Goal: Task Accomplishment & Management: Use online tool/utility

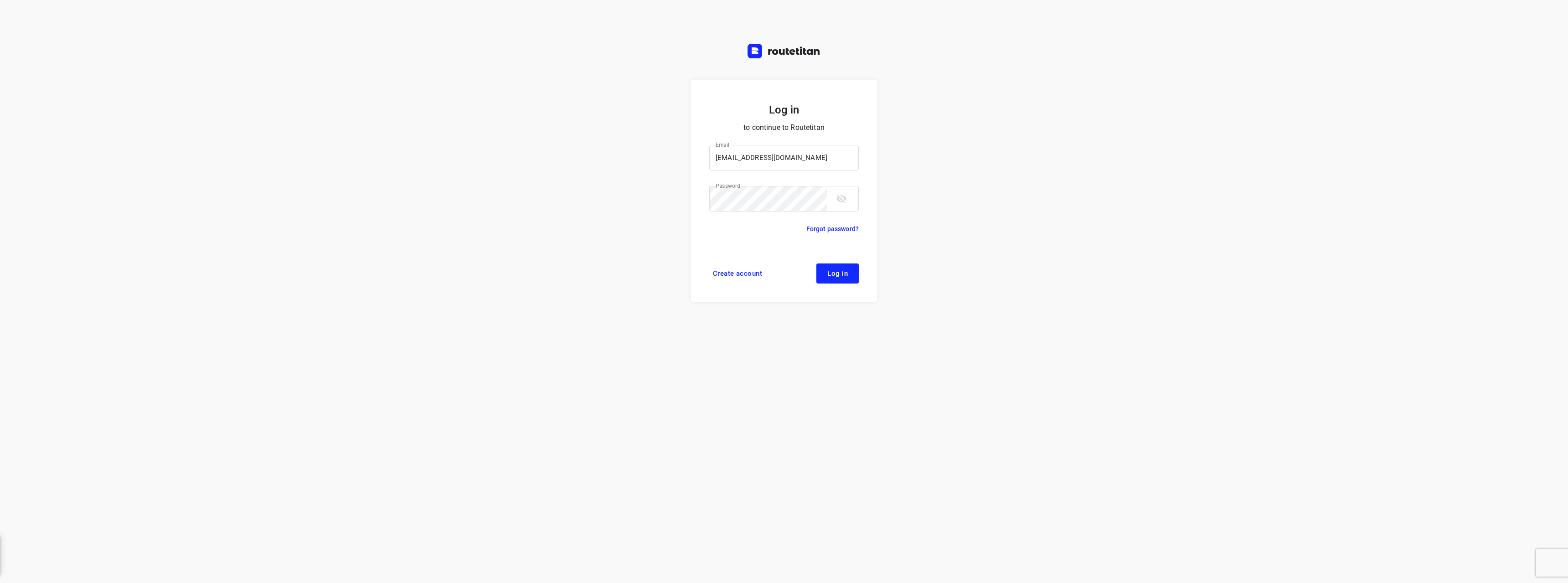
click at [836, 282] on button "Log in" at bounding box center [838, 273] width 42 height 20
click at [838, 273] on span "Log in" at bounding box center [837, 273] width 20 height 7
drag, startPoint x: 850, startPoint y: 291, endPoint x: 850, endPoint y: 275, distance: 16.0
click at [850, 289] on form "Log in to continue to Routetitan Email [EMAIL_ADDRESS][DOMAIN_NAME] Email ​ Pas…" at bounding box center [784, 191] width 186 height 221
click at [850, 274] on button "Log in" at bounding box center [838, 273] width 42 height 20
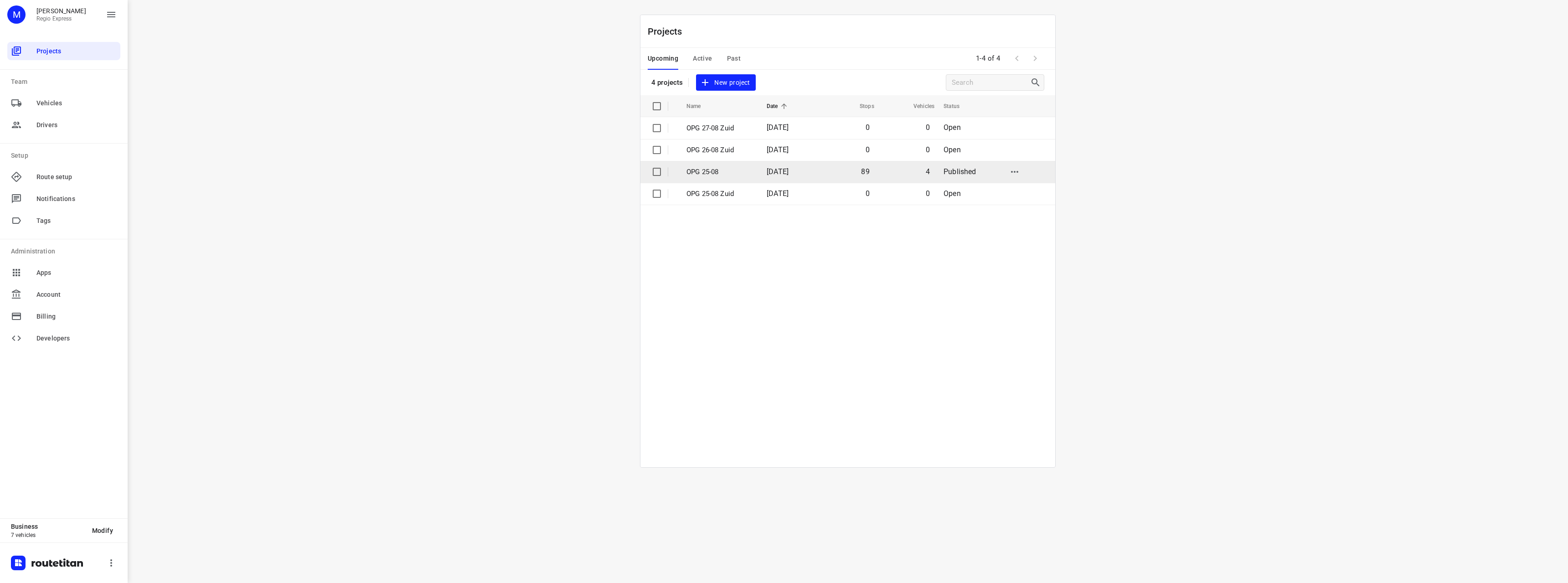
click at [827, 172] on td "89" at bounding box center [847, 172] width 58 height 22
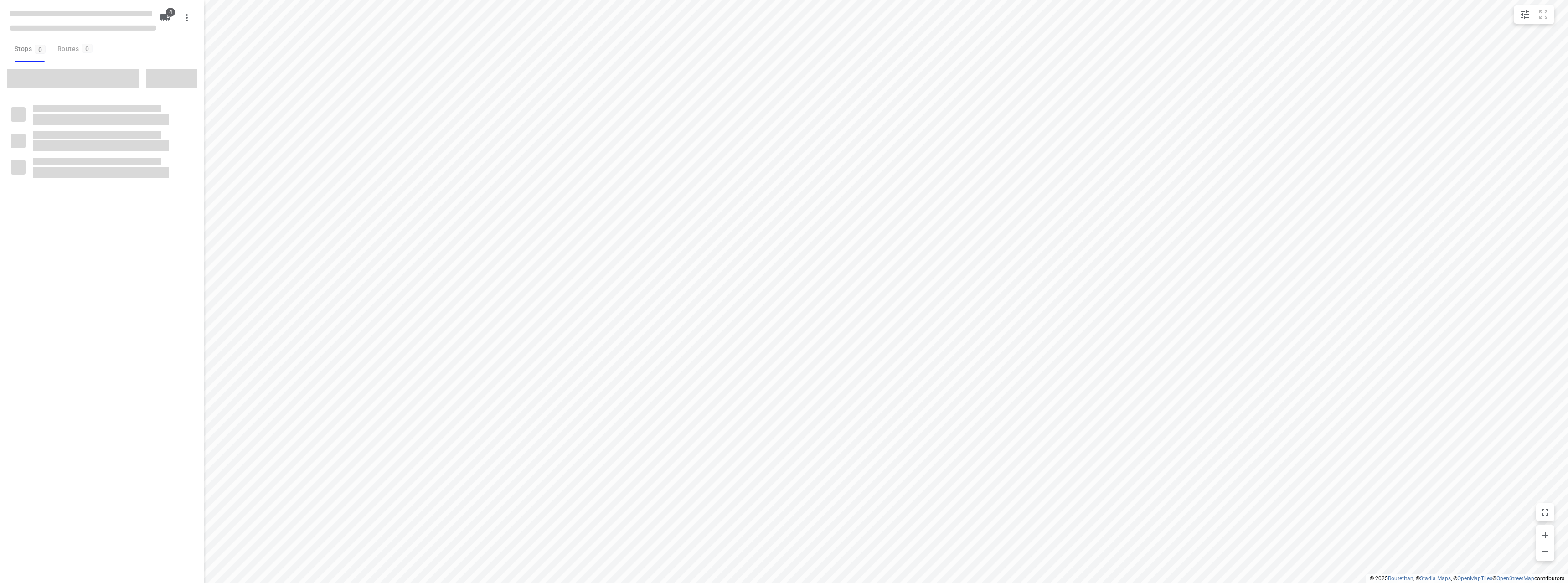
type input "distance"
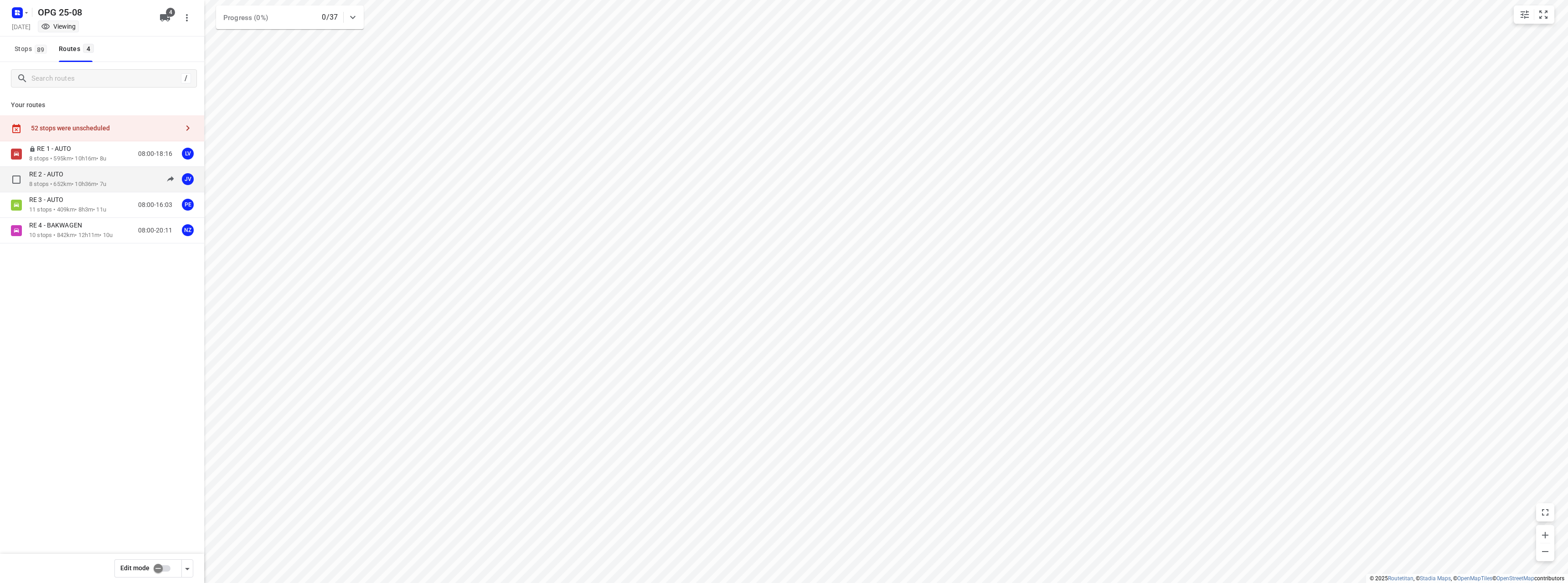
click at [125, 179] on div "RE 2 - AUTO 8 stops • 652km • 10h36m • 7u 08:00-18:36 JV" at bounding box center [117, 179] width 175 height 19
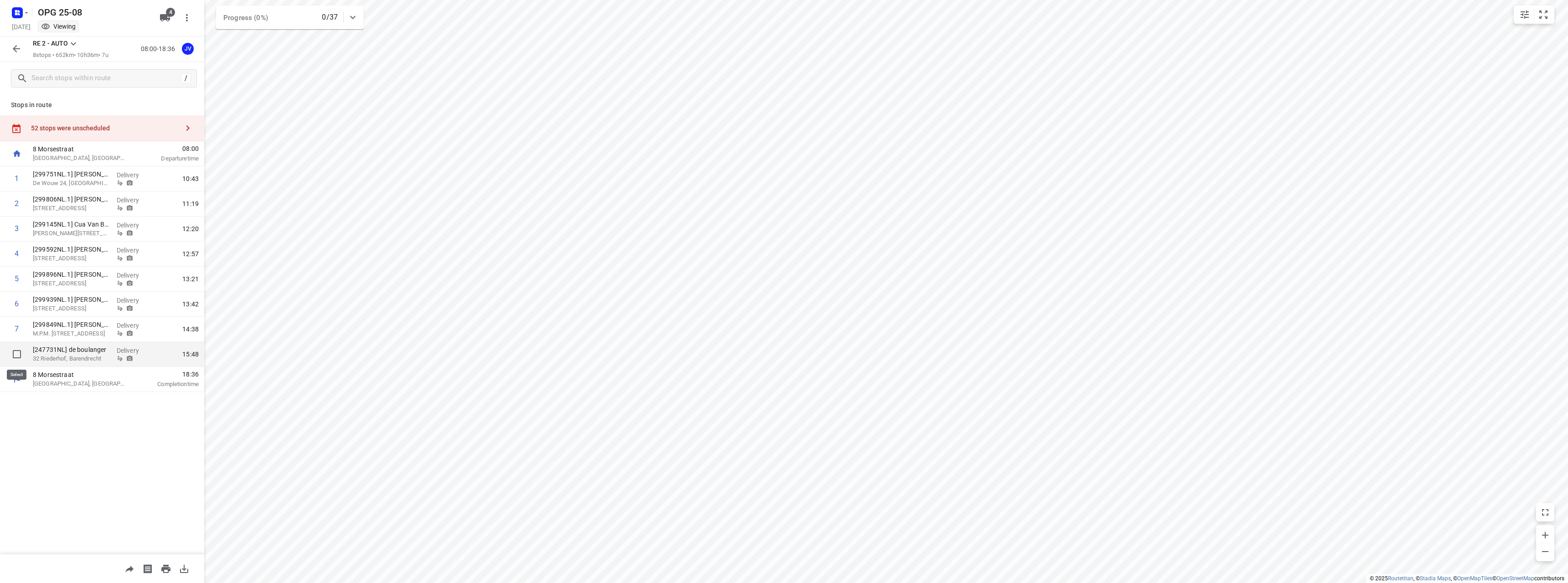
click at [19, 355] on input "checkbox" at bounding box center [17, 354] width 18 height 18
checkbox input "true"
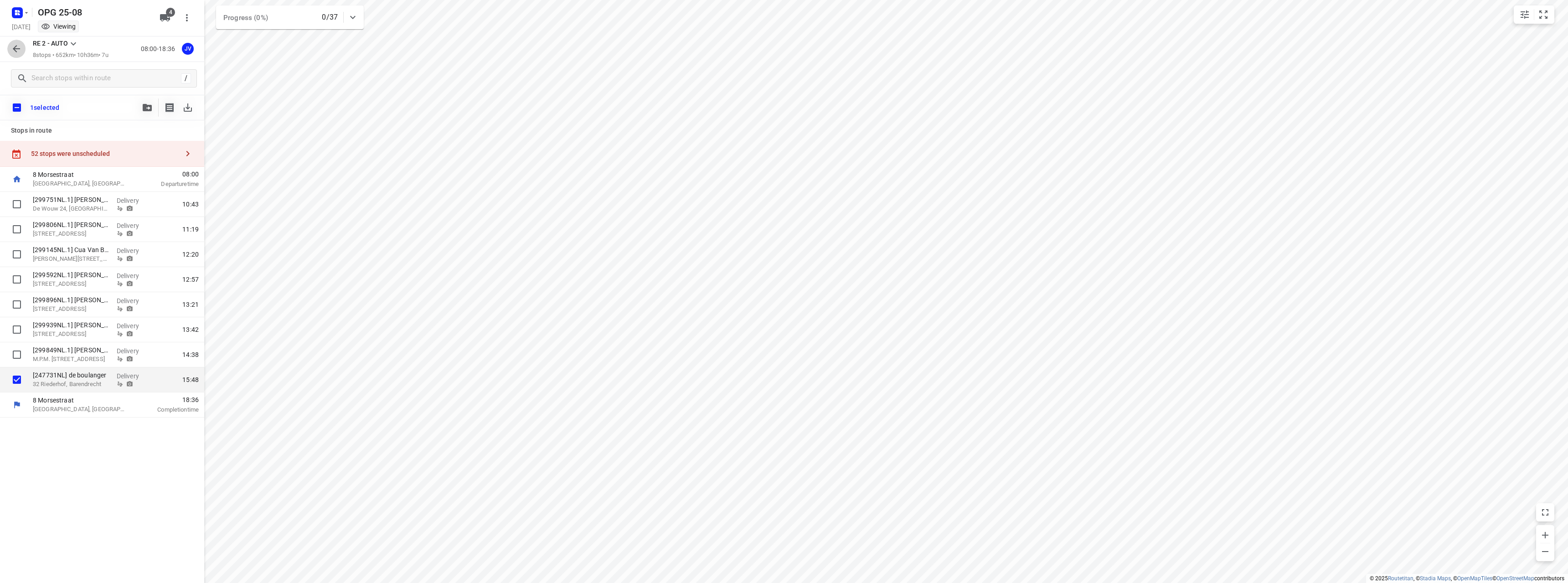
click at [12, 47] on icon "button" at bounding box center [17, 49] width 11 height 11
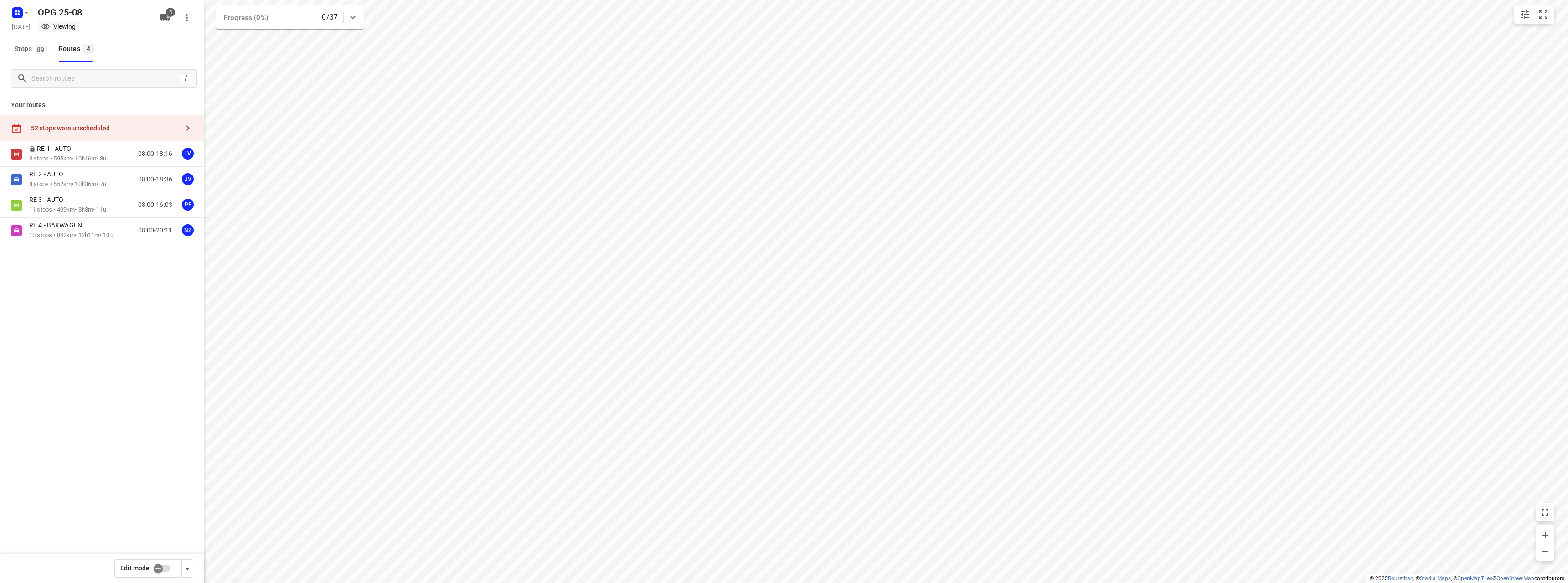
click at [160, 563] on input "checkbox" at bounding box center [158, 568] width 52 height 18
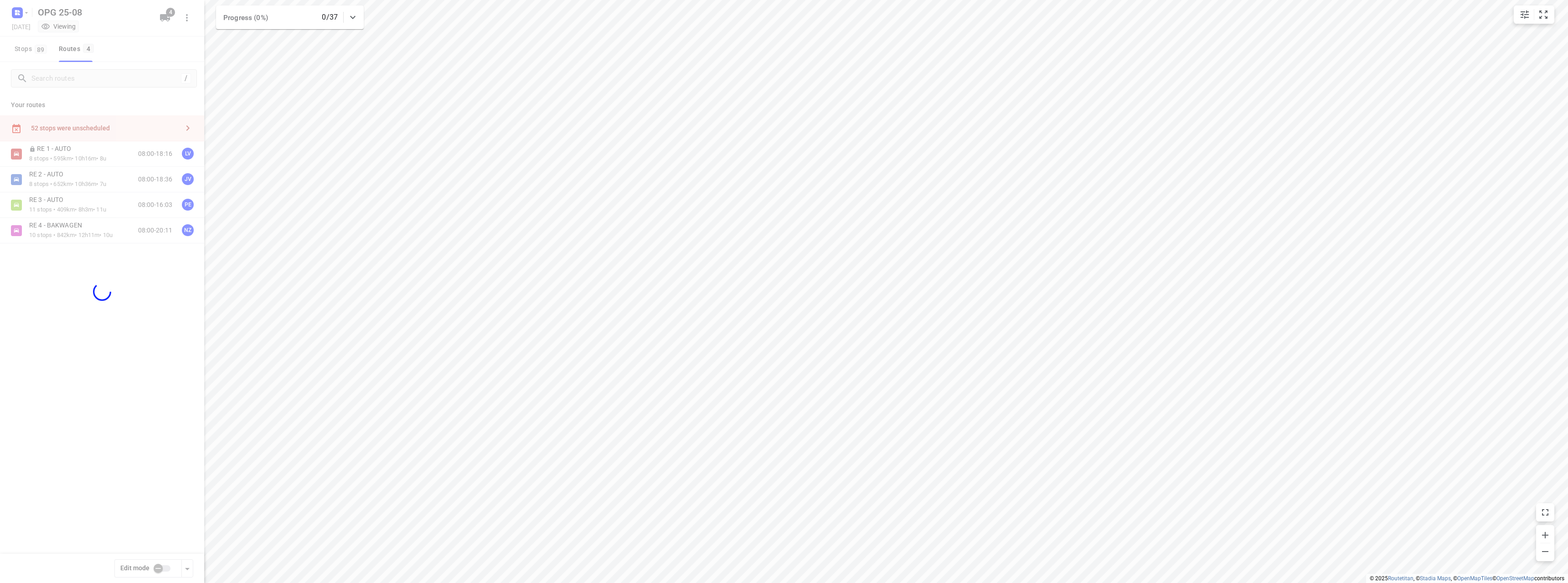
checkbox input "true"
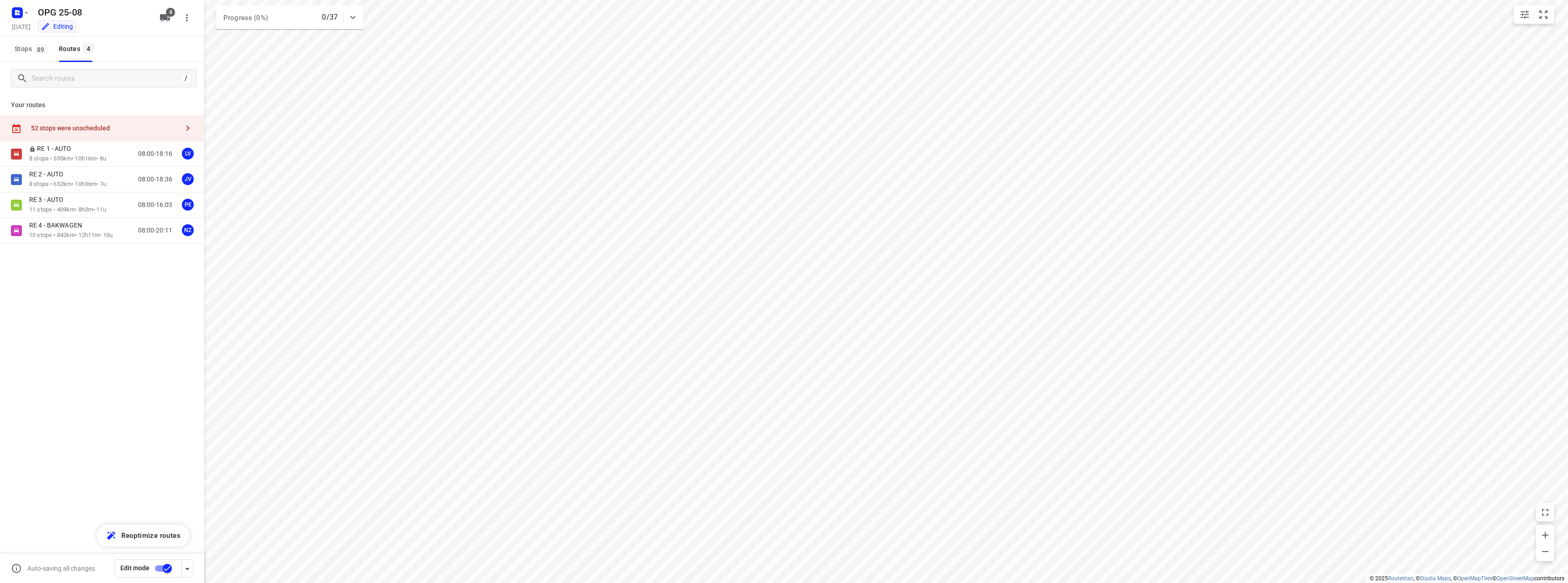
click at [97, 181] on p "8 stops • 652km • 10h36m • 7u" at bounding box center [68, 184] width 77 height 8
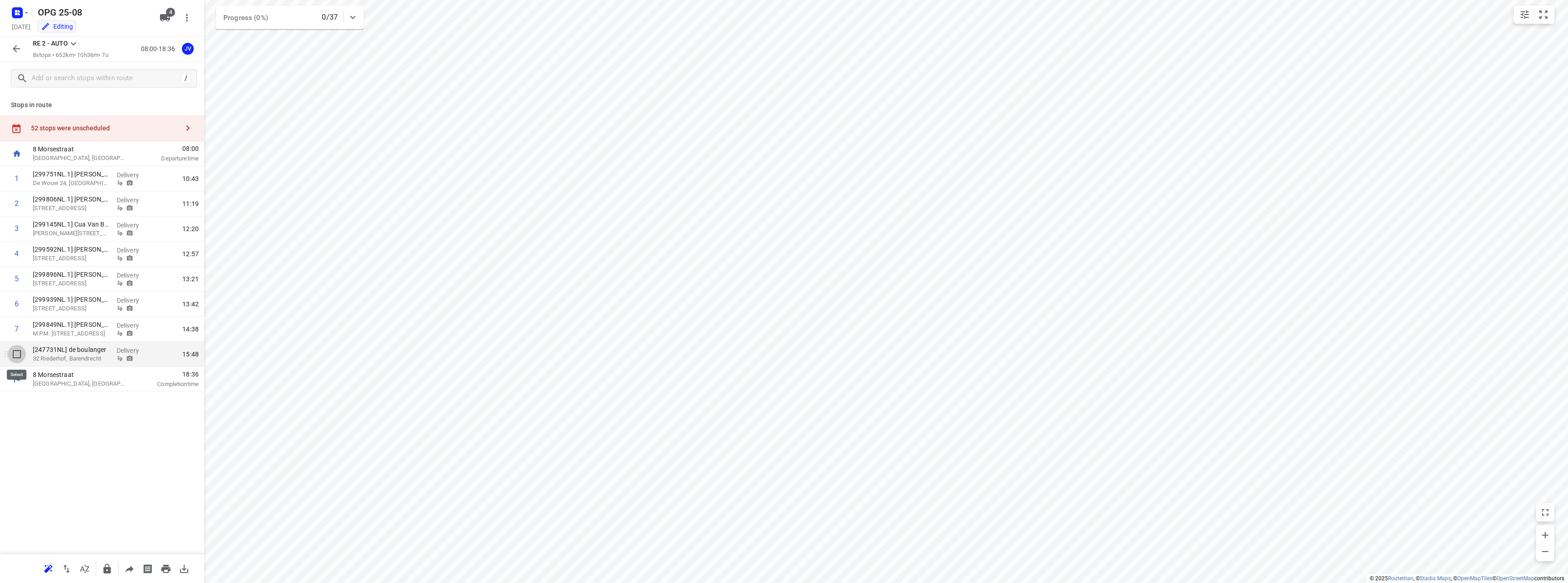
click at [19, 357] on input "checkbox" at bounding box center [17, 354] width 18 height 18
checkbox input "true"
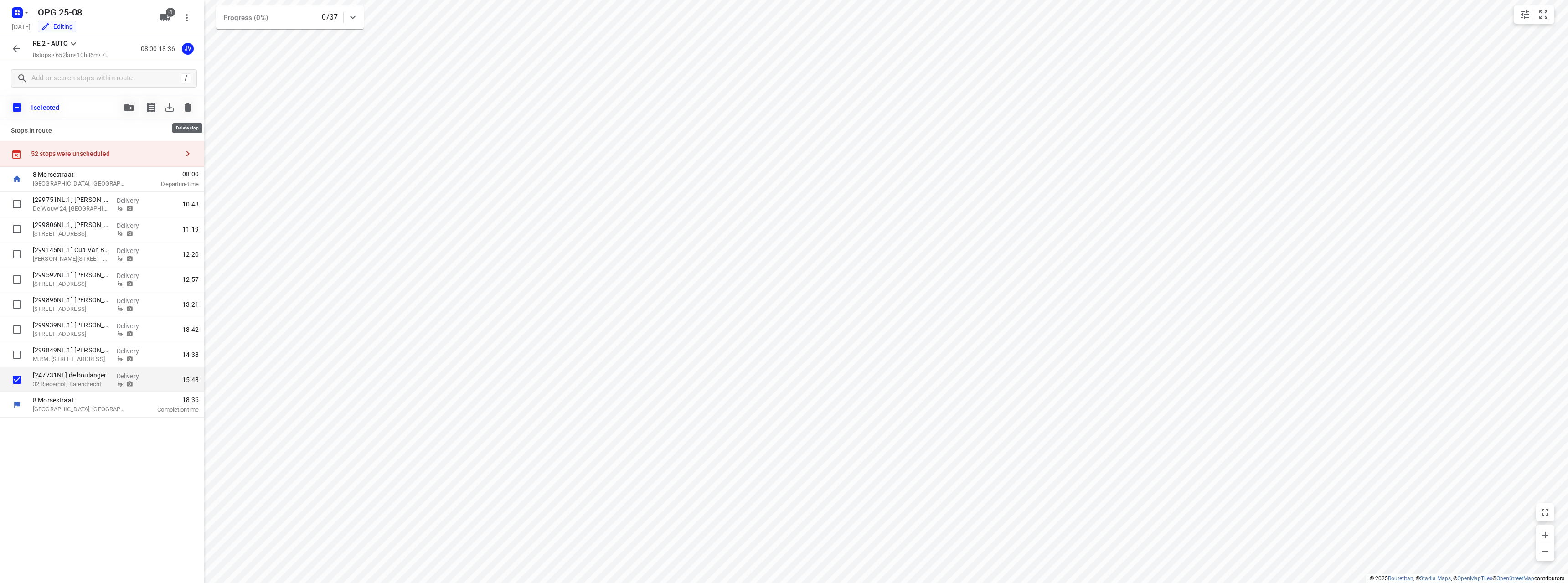
click at [189, 109] on icon "button" at bounding box center [187, 108] width 6 height 8
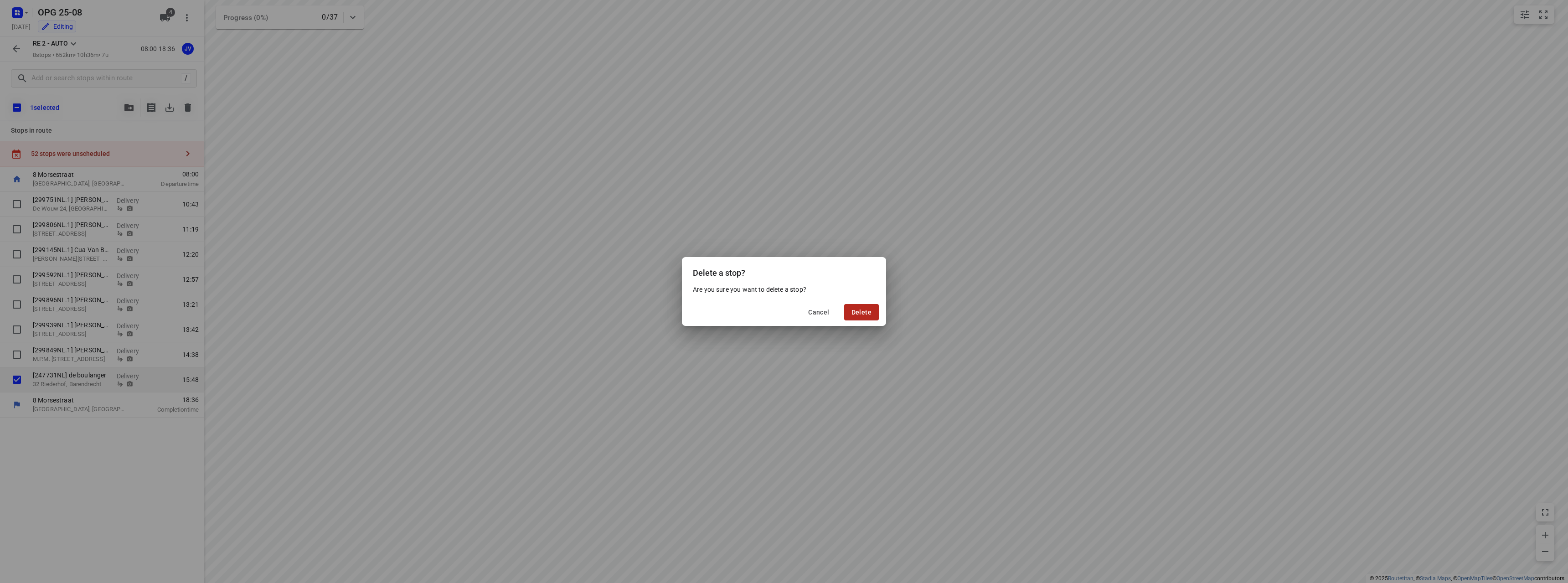
click at [861, 305] on button "Delete" at bounding box center [861, 312] width 34 height 16
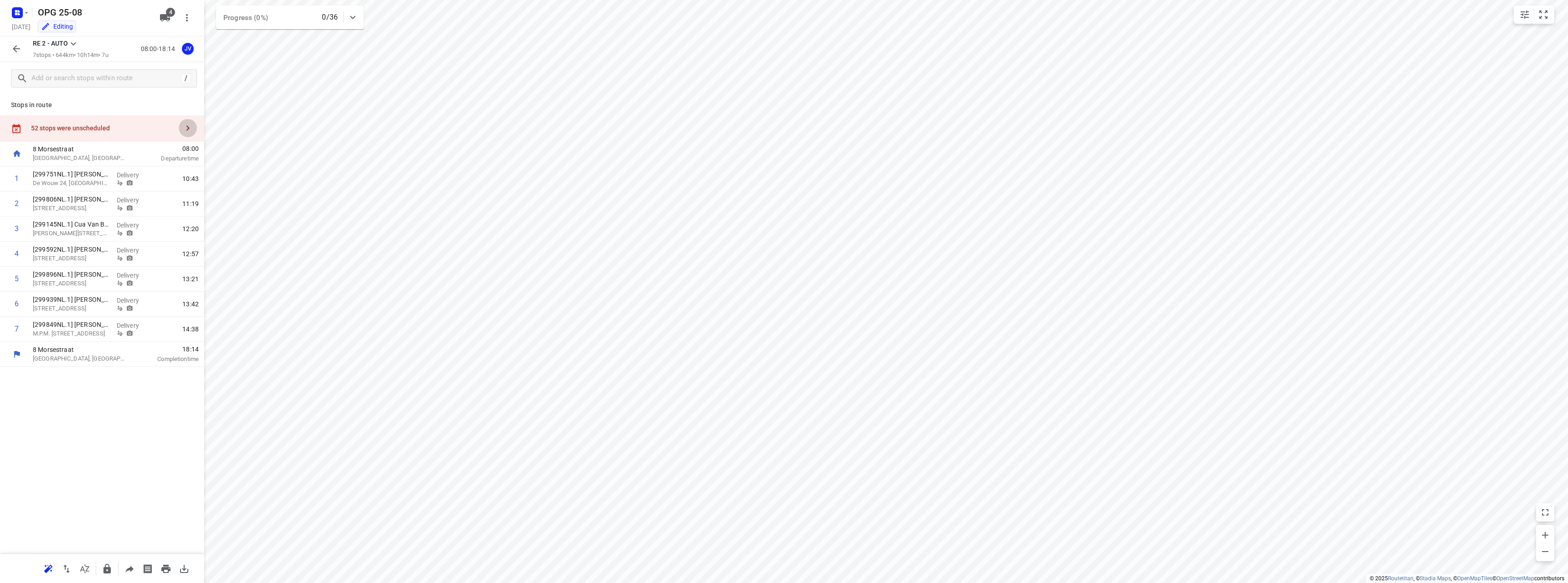
click at [195, 127] on button "button" at bounding box center [188, 128] width 18 height 18
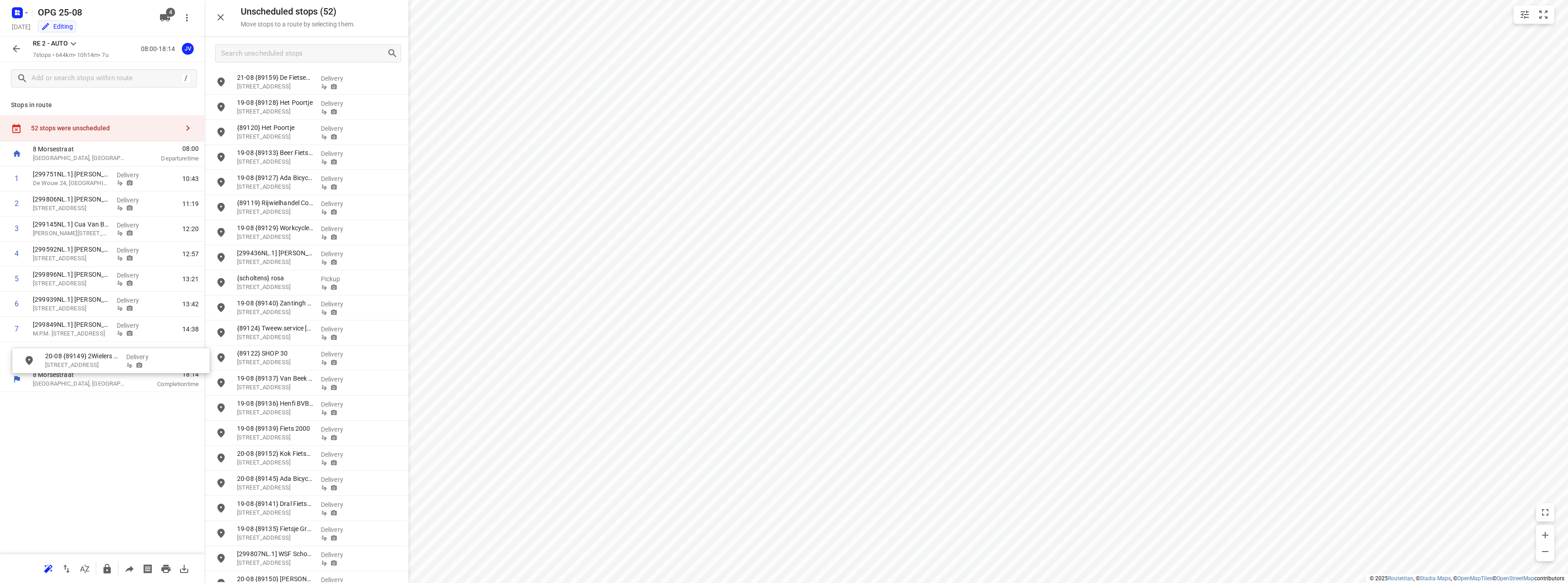
drag, startPoint x: 298, startPoint y: 381, endPoint x: 104, endPoint y: 360, distance: 195.1
click at [18, 49] on icon "button" at bounding box center [16, 48] width 7 height 7
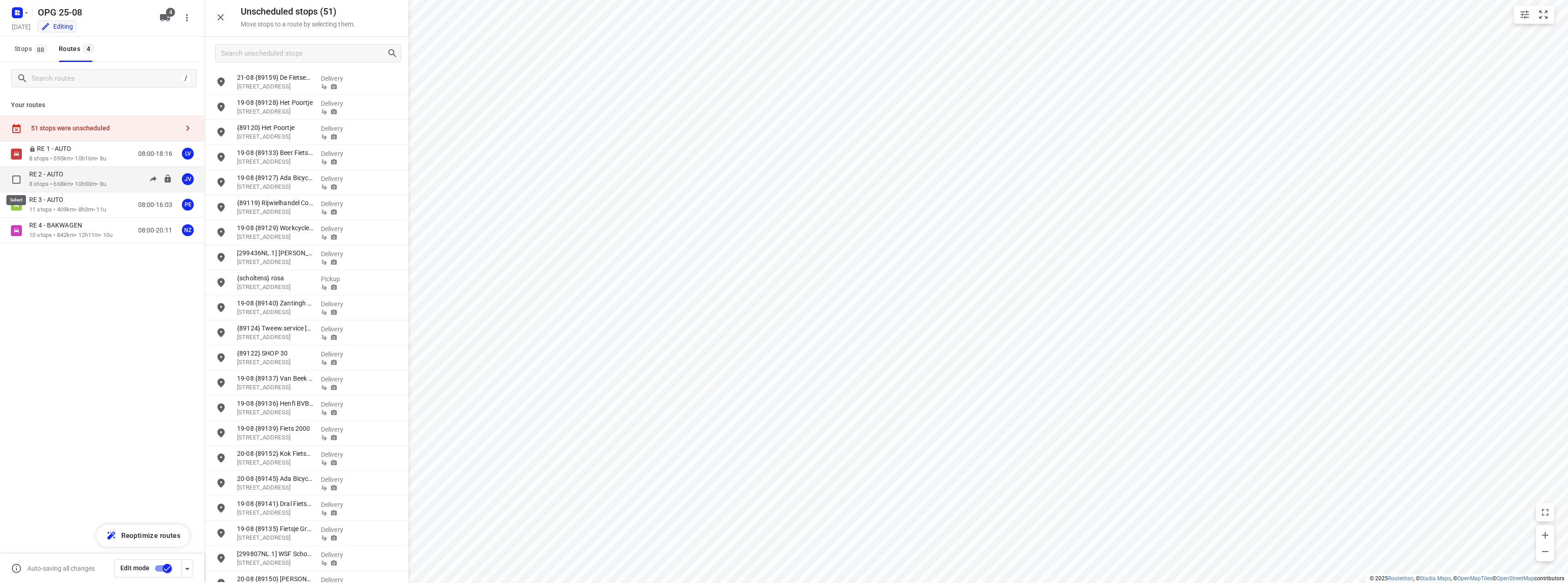
click at [18, 179] on input "checkbox" at bounding box center [16, 179] width 18 height 18
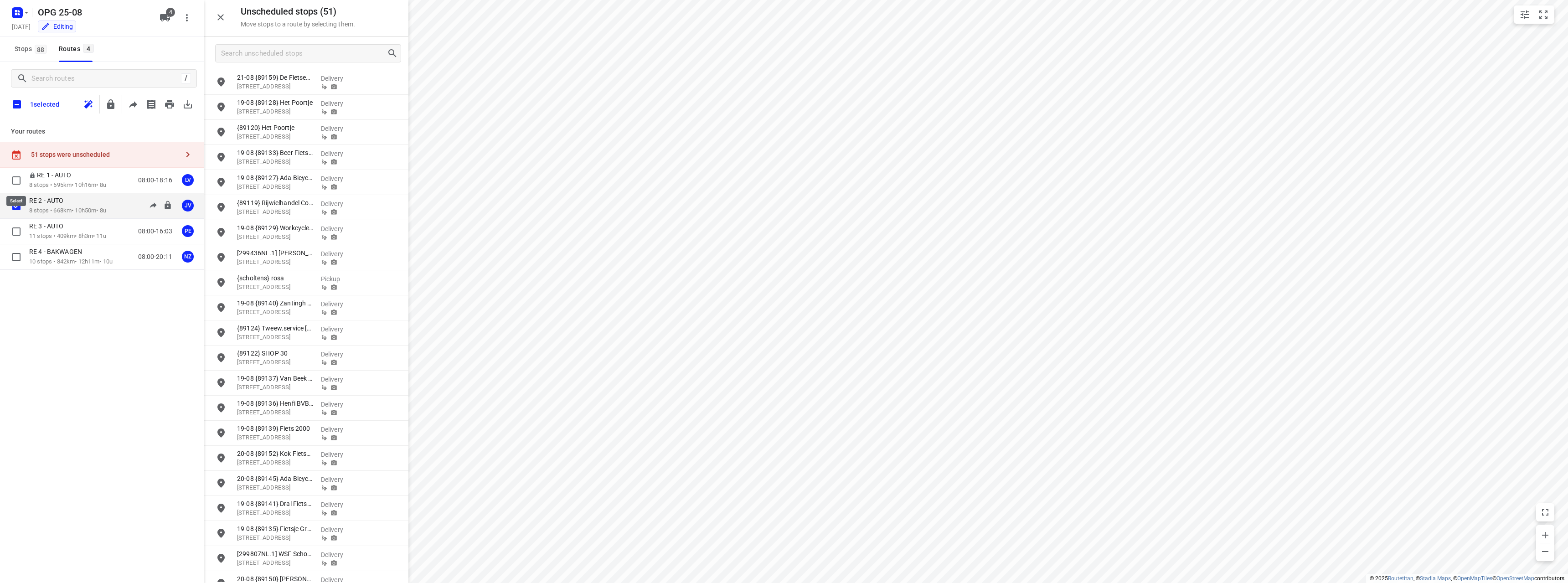
checkbox input "true"
click at [166, 105] on icon "button" at bounding box center [169, 104] width 9 height 8
click at [18, 205] on input "checkbox" at bounding box center [16, 206] width 18 height 18
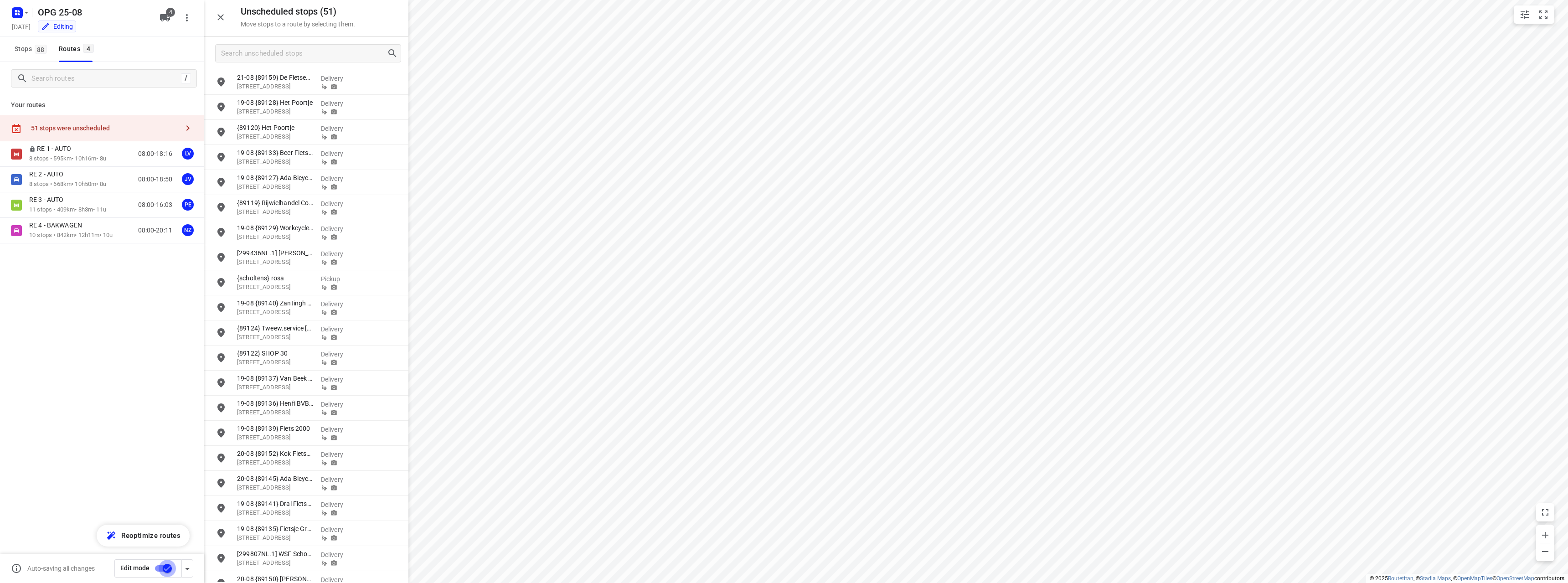
click at [168, 569] on input "checkbox" at bounding box center [168, 568] width 52 height 18
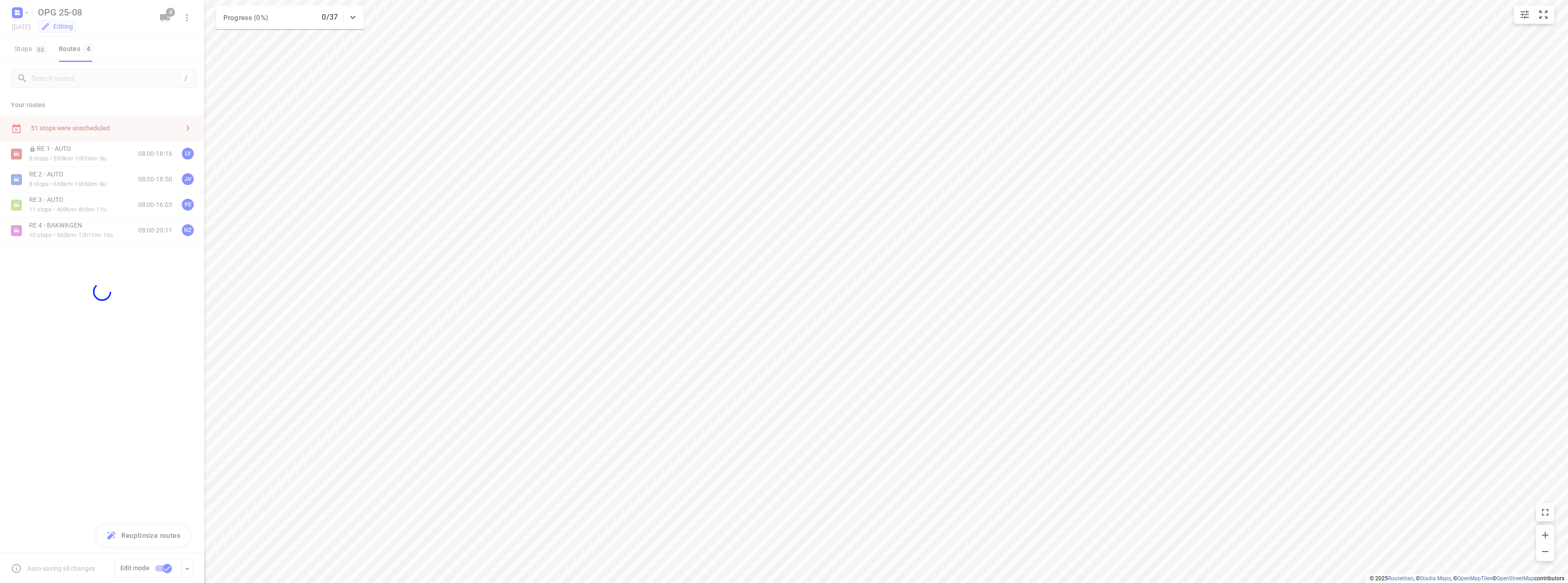
checkbox input "false"
